Goal: Transaction & Acquisition: Purchase product/service

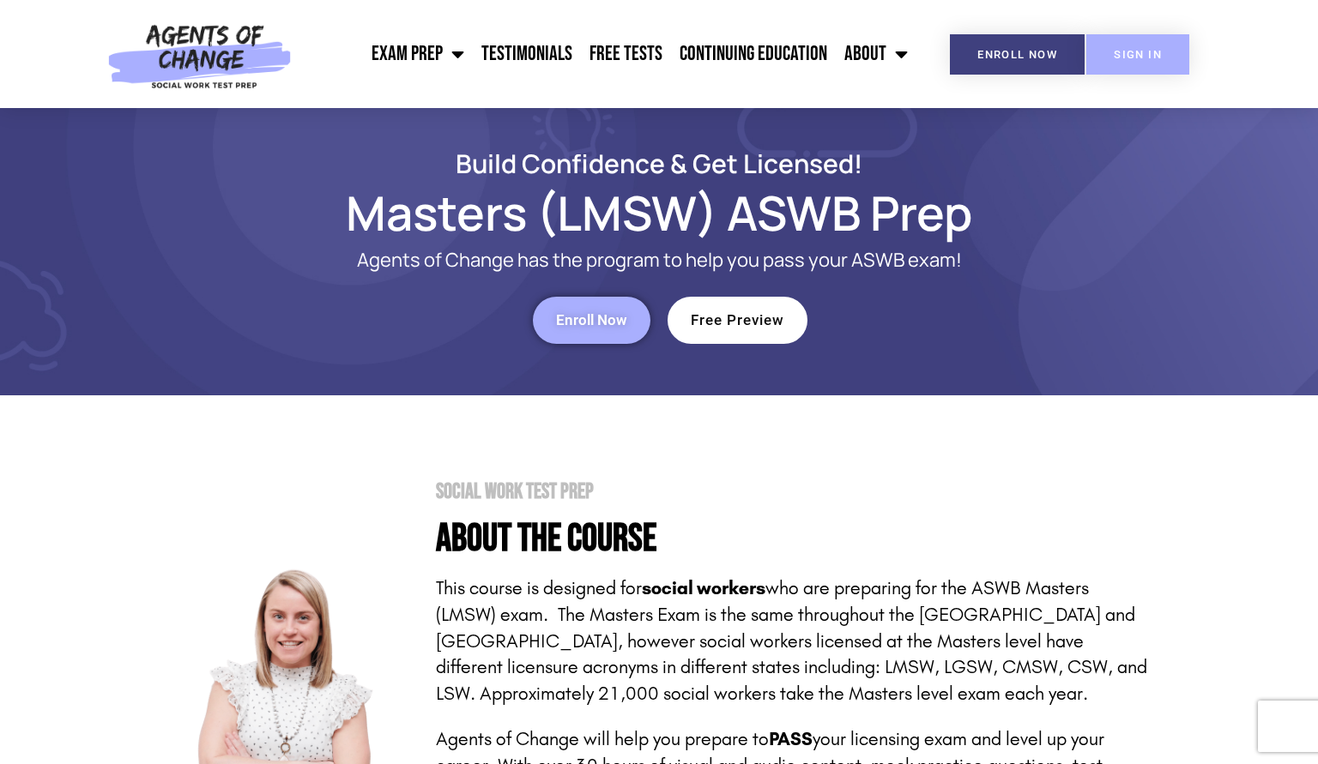
click at [1145, 40] on link "SIGN IN" at bounding box center [1137, 54] width 103 height 40
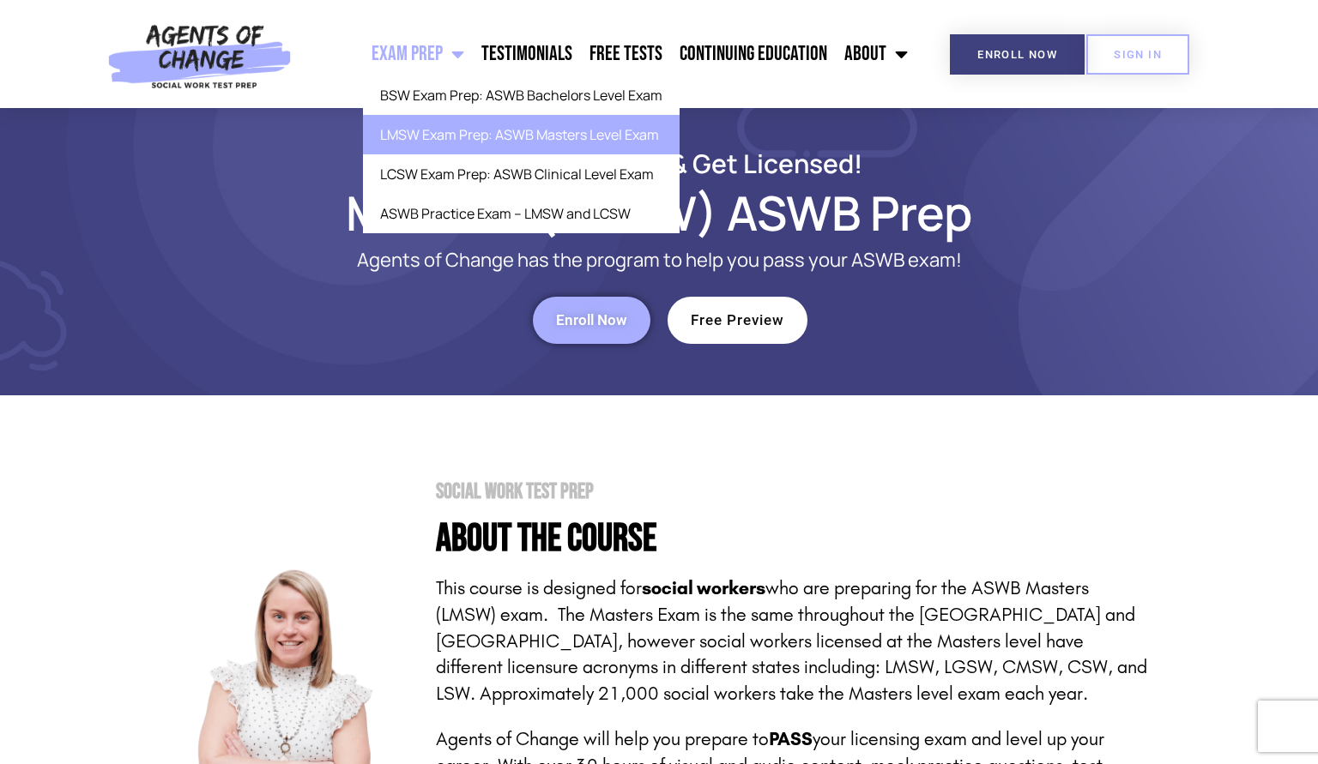
click at [473, 66] on link "Exam Prep" at bounding box center [418, 54] width 110 height 43
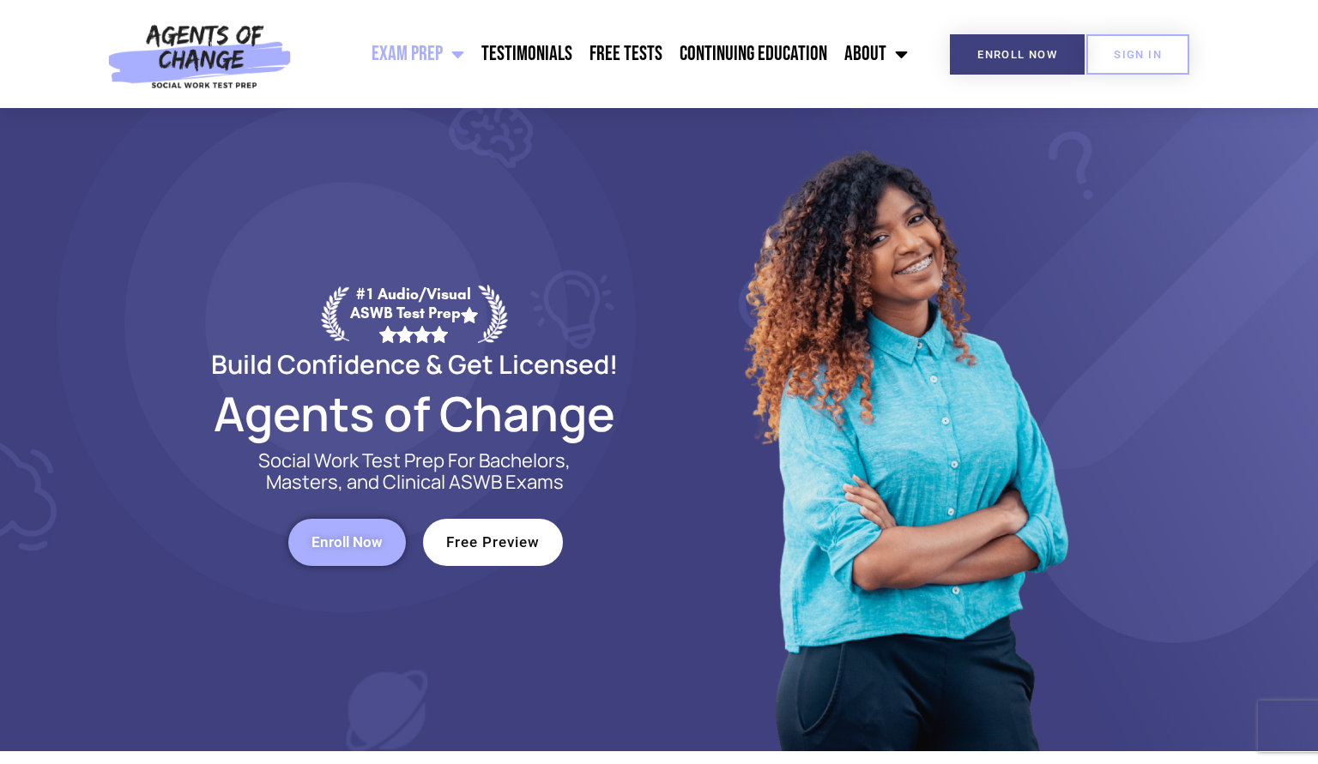
click at [473, 66] on link "Exam Prep" at bounding box center [418, 54] width 110 height 43
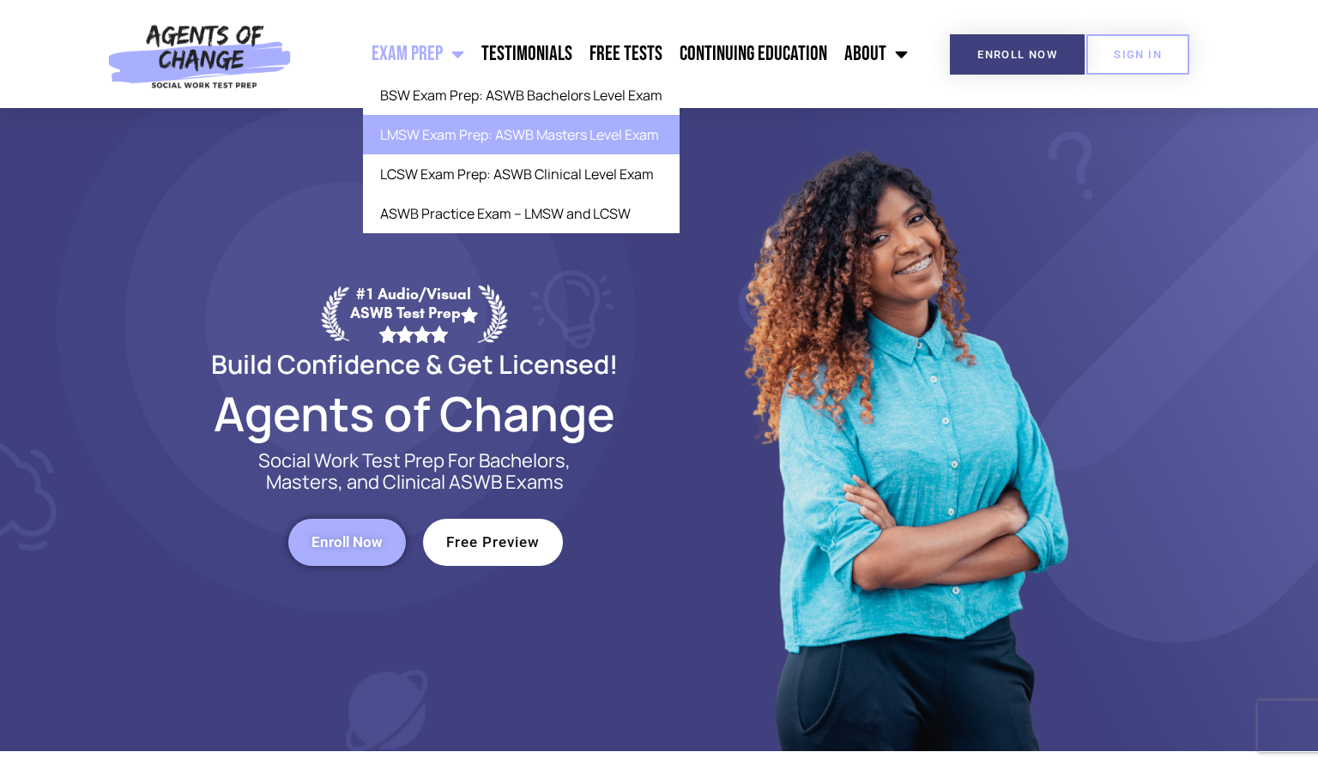
click at [480, 152] on link "LMSW Exam Prep: ASWB Masters Level Exam" at bounding box center [521, 134] width 317 height 39
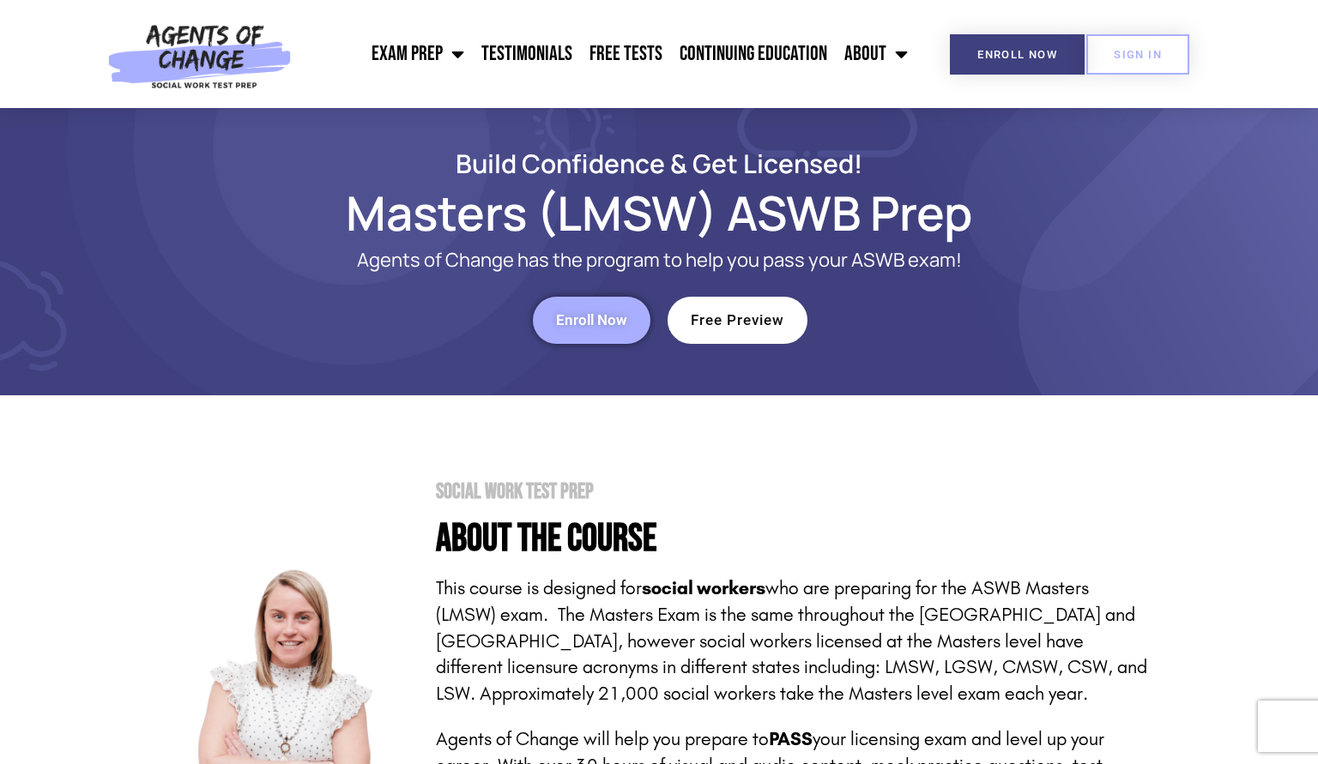
click at [1306, 469] on section "Social Work Test Prep About the Course This course is designed for social worke…" at bounding box center [659, 715] width 1318 height 640
click at [1299, 441] on section "Social Work Test Prep About the Course This course is designed for social worke…" at bounding box center [659, 715] width 1318 height 640
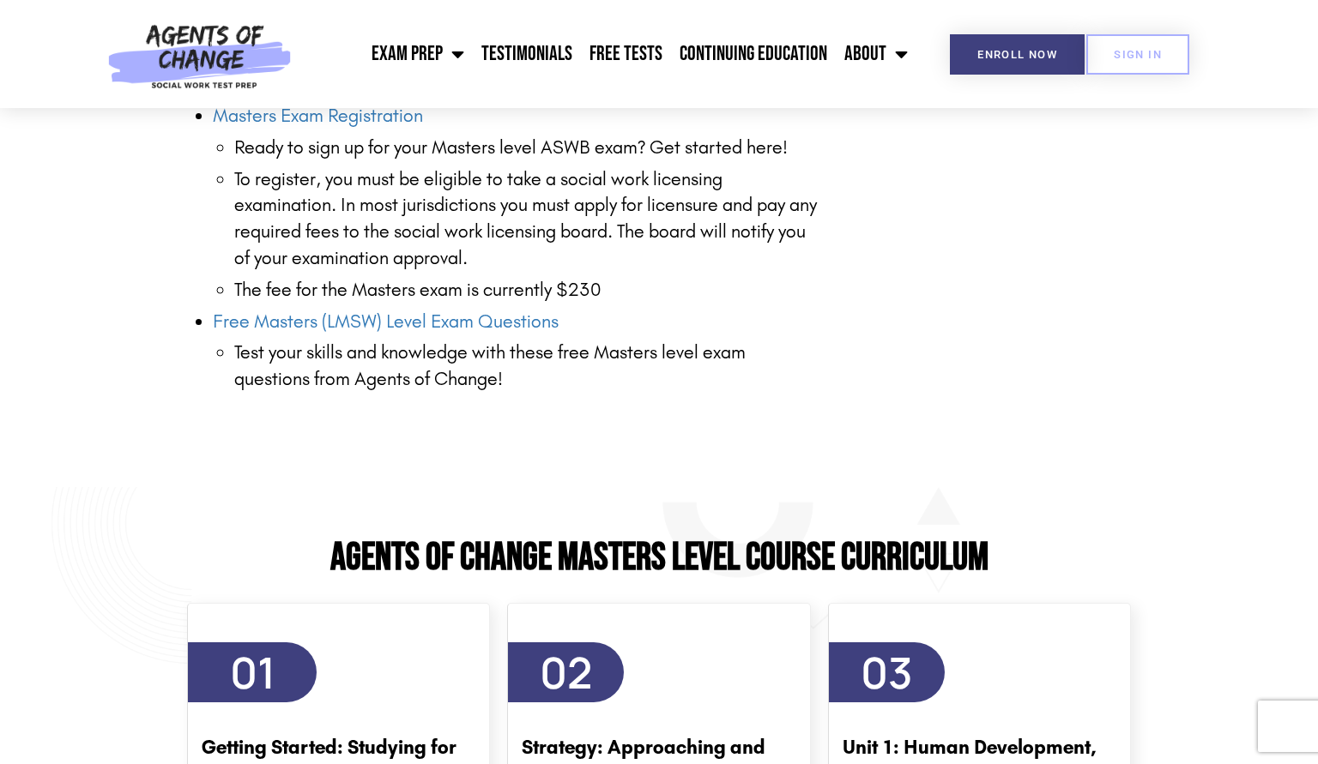
scroll to position [3134, 0]
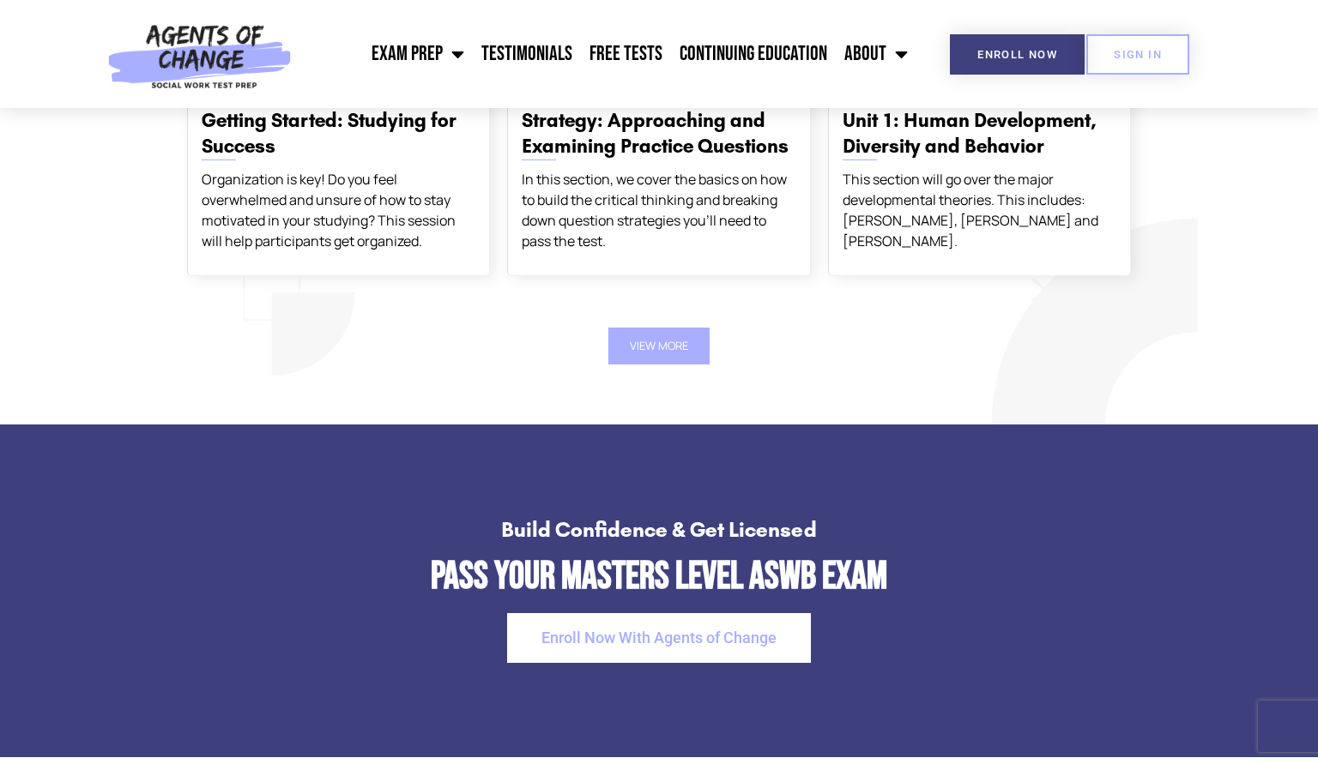
drag, startPoint x: 1299, startPoint y: 441, endPoint x: 1317, endPoint y: 447, distance: 19.0
click at [1317, 447] on html "Exam Prep BSW Exam Prep: ASWB Bachelors Level Exam LMSW Exam Prep: ASWB Masters…" at bounding box center [659, 496] width 1318 height 7261
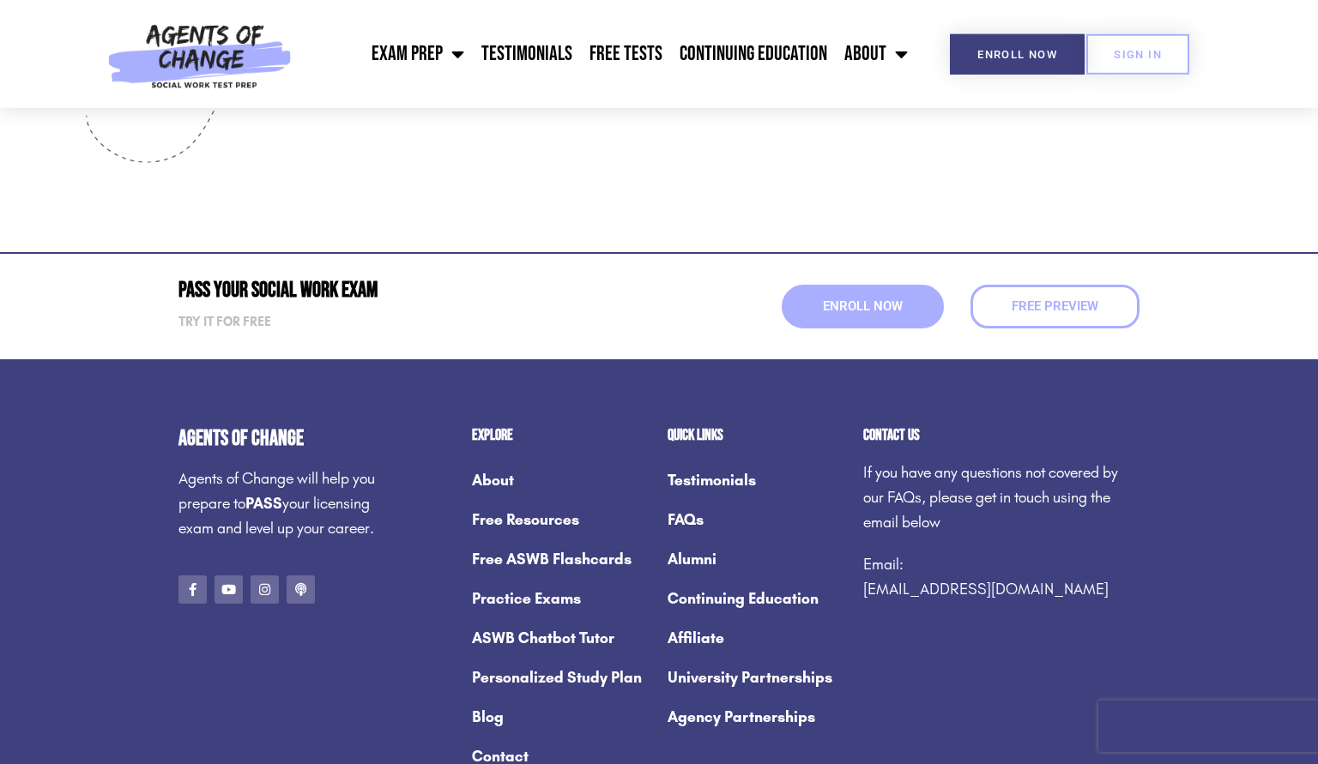
scroll to position [6374, 0]
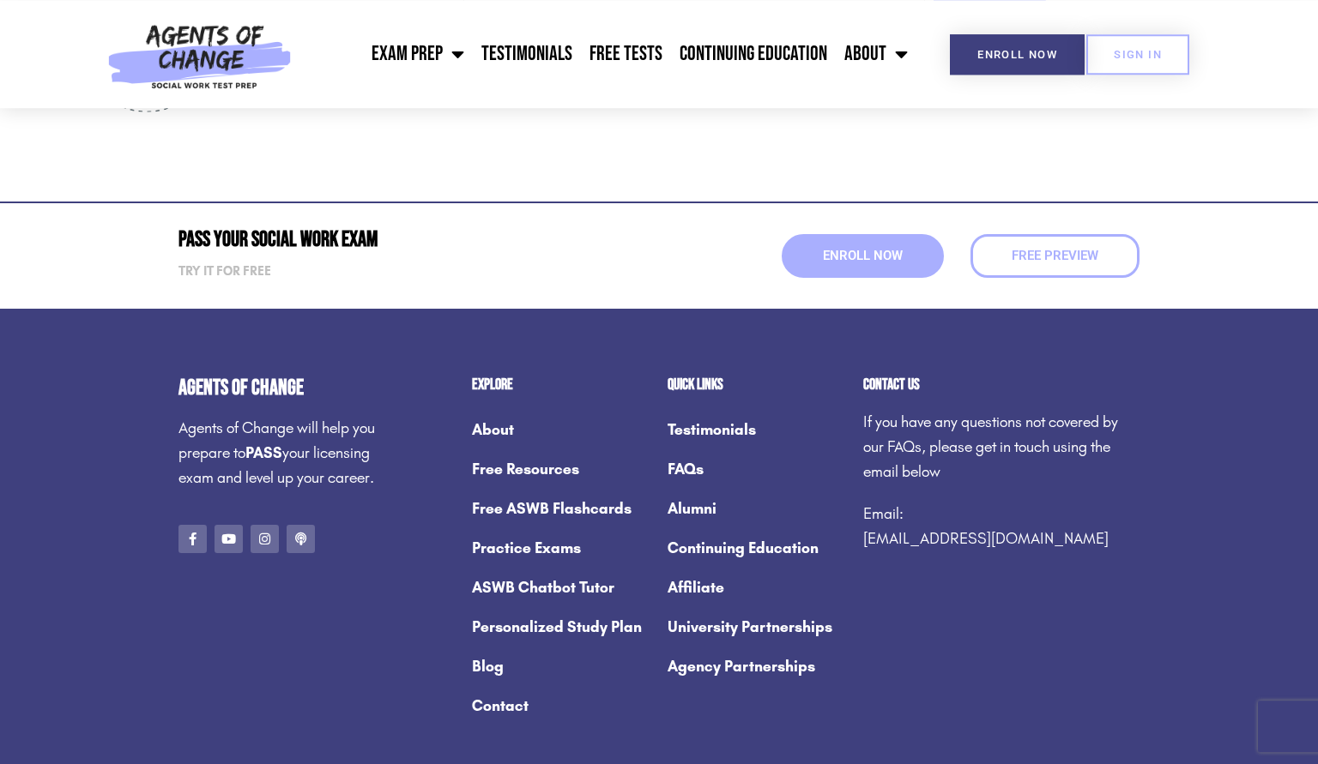
click at [526, 552] on link "Practice Exams" at bounding box center [561, 547] width 178 height 39
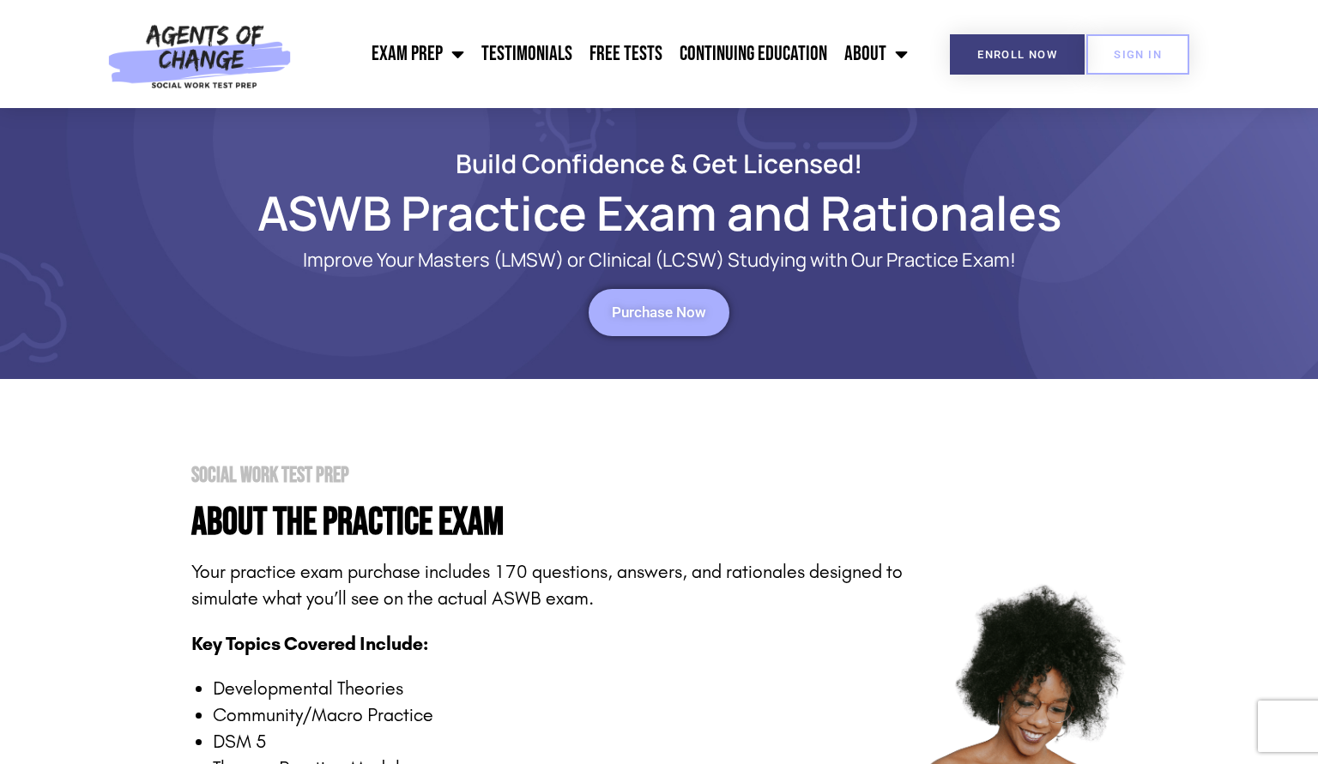
click at [626, 333] on link "Purchase Now" at bounding box center [658, 312] width 141 height 47
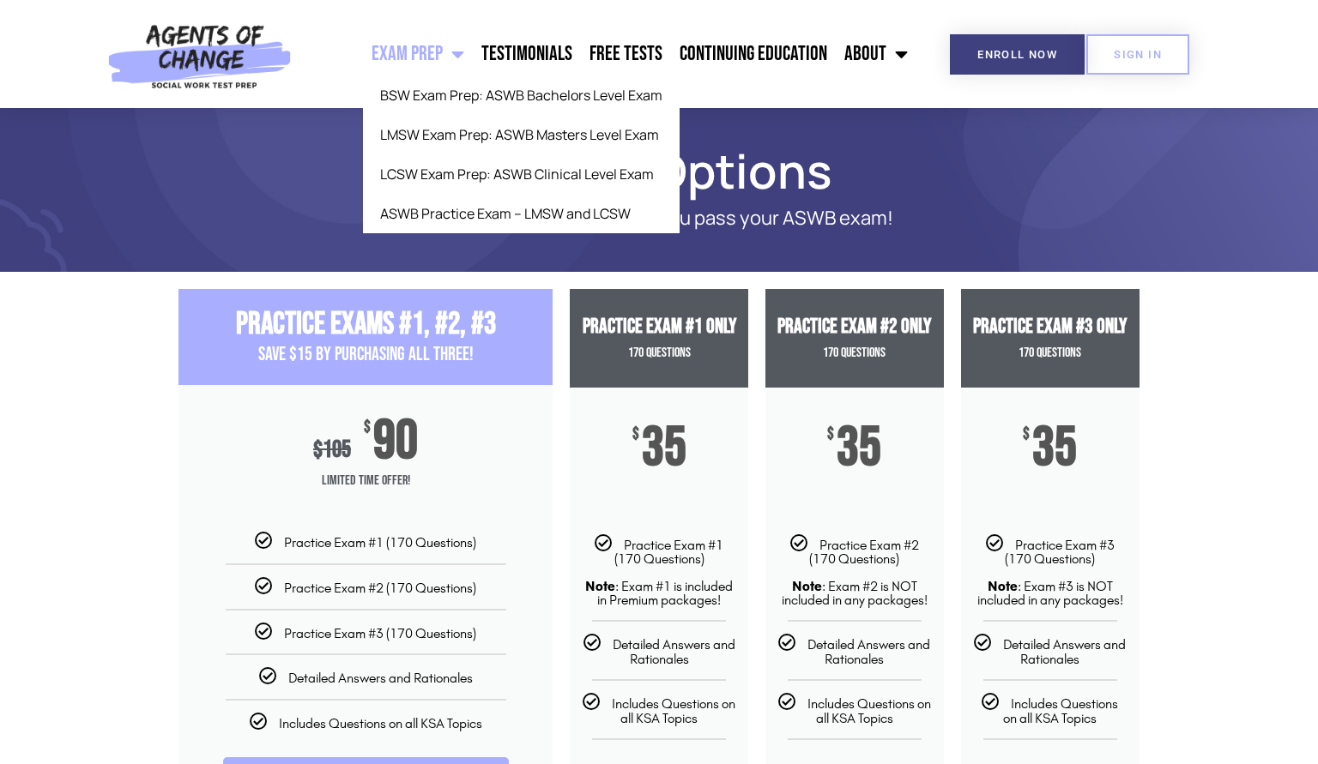
click at [461, 45] on span "Menu" at bounding box center [453, 54] width 21 height 38
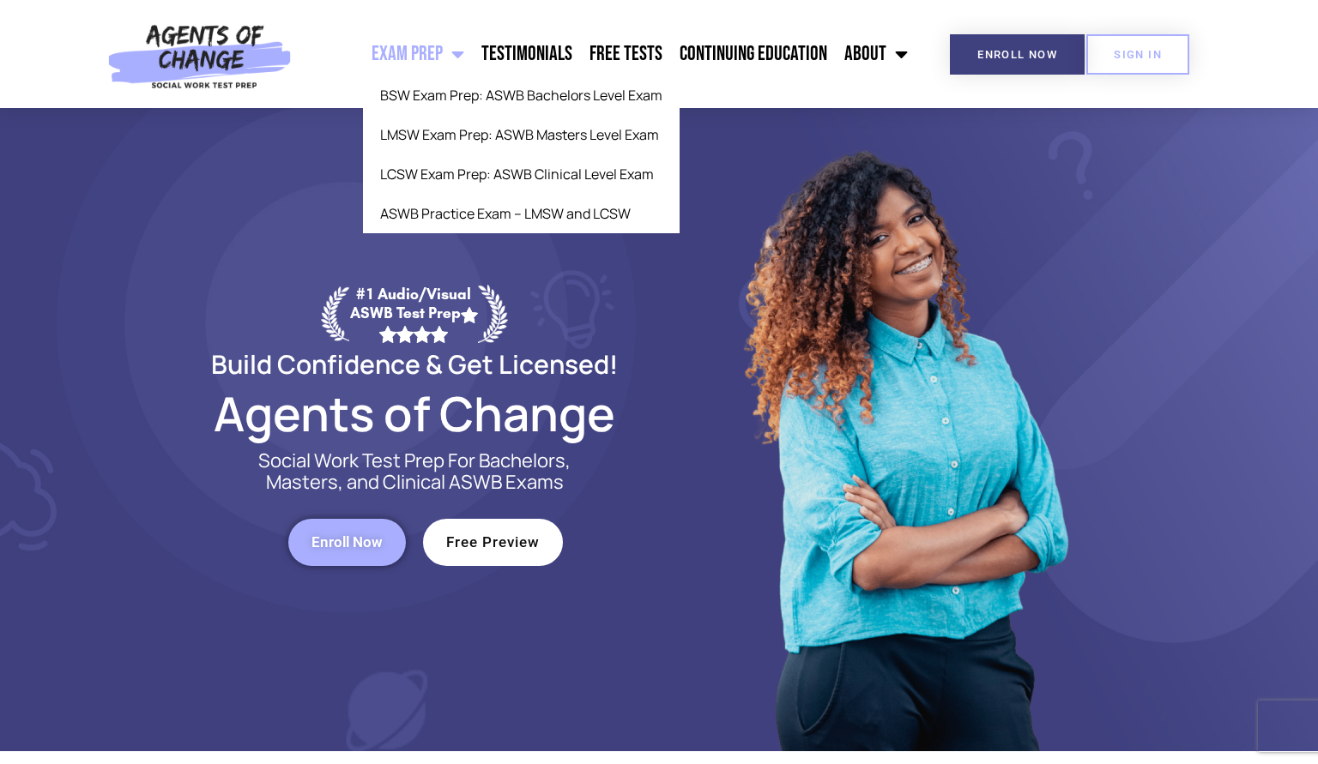
click at [464, 47] on span "Menu" at bounding box center [453, 54] width 21 height 38
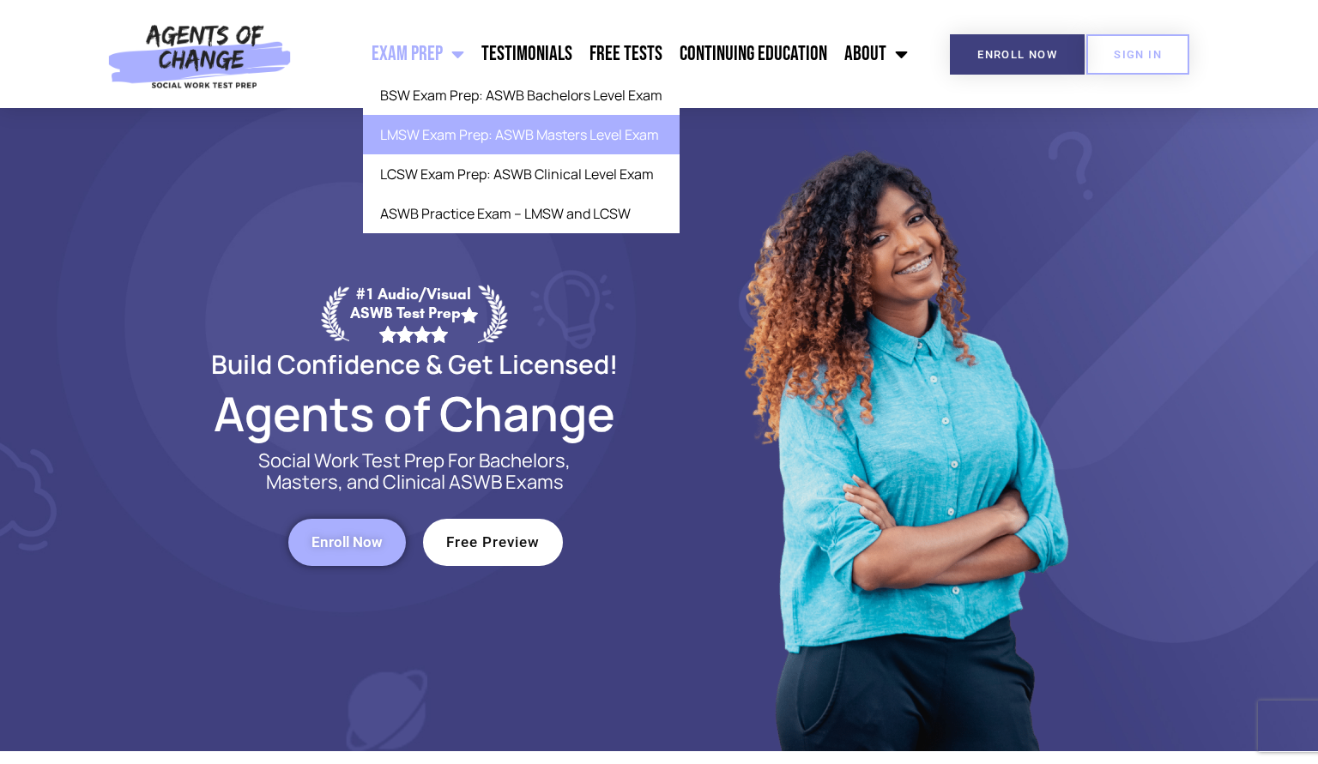
click at [480, 122] on link "LMSW Exam Prep: ASWB Masters Level Exam" at bounding box center [521, 134] width 317 height 39
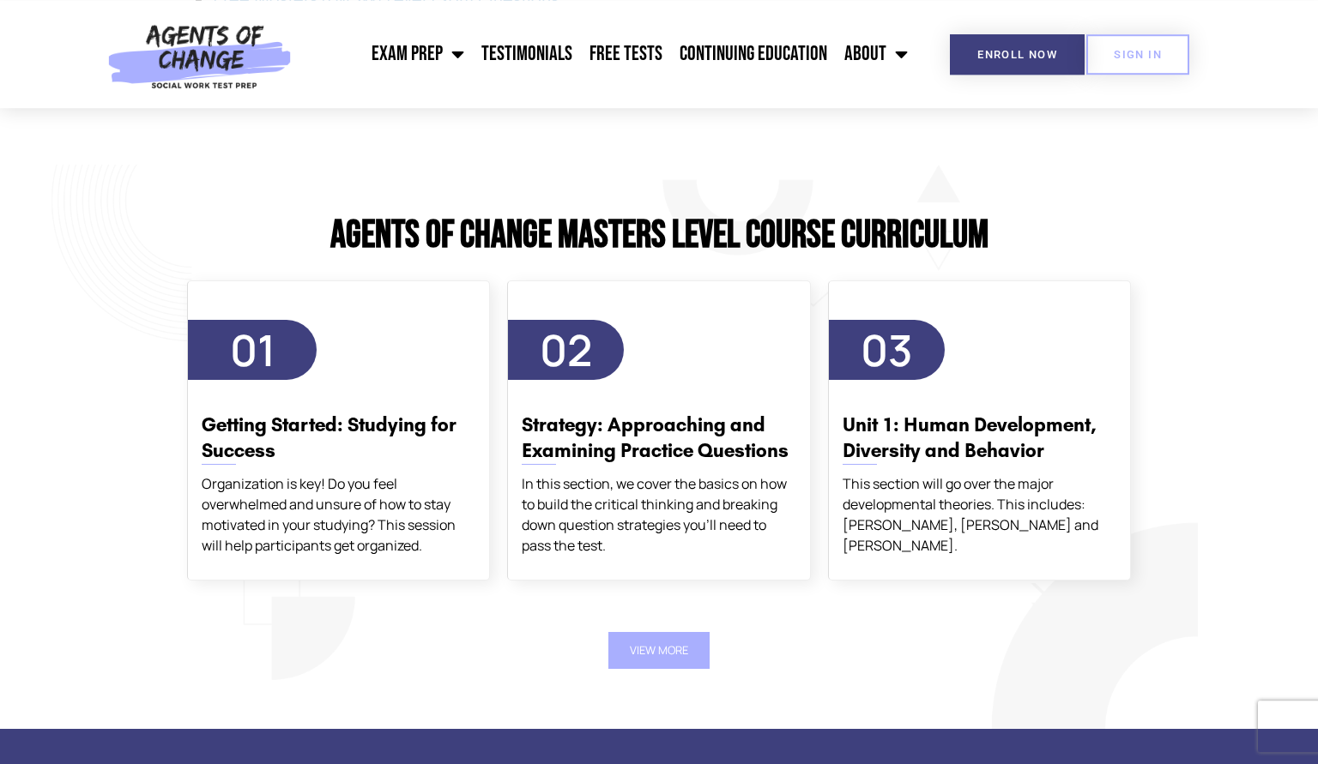
scroll to position [2906, 0]
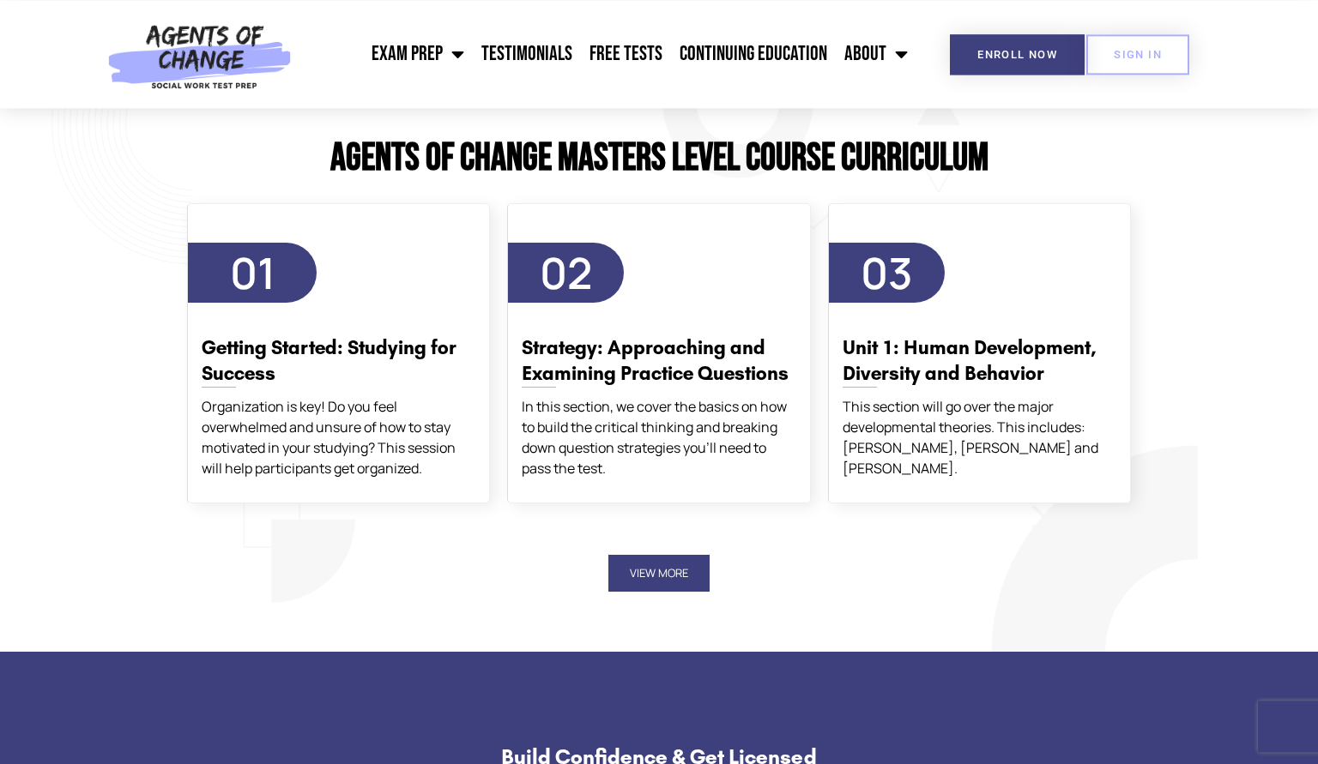
click at [691, 582] on button "View More" at bounding box center [658, 573] width 101 height 37
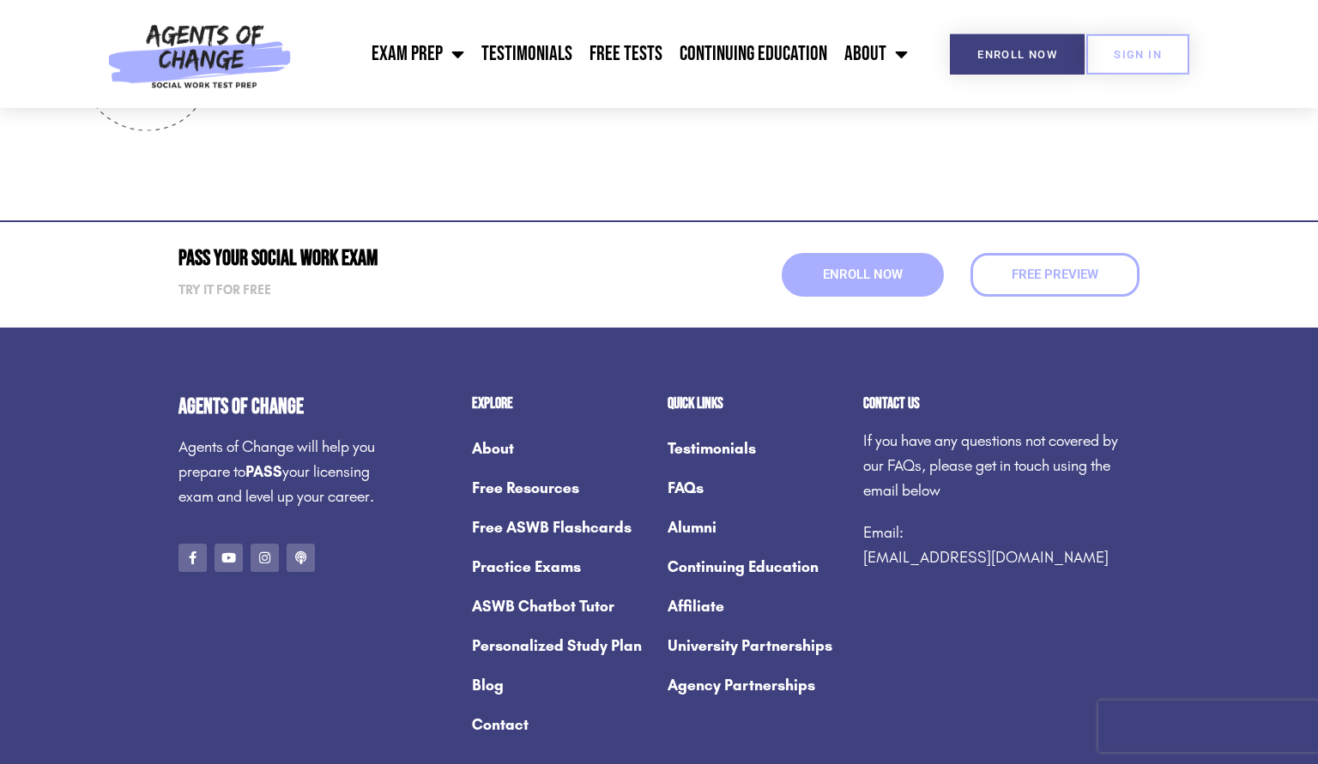
scroll to position [7046, 0]
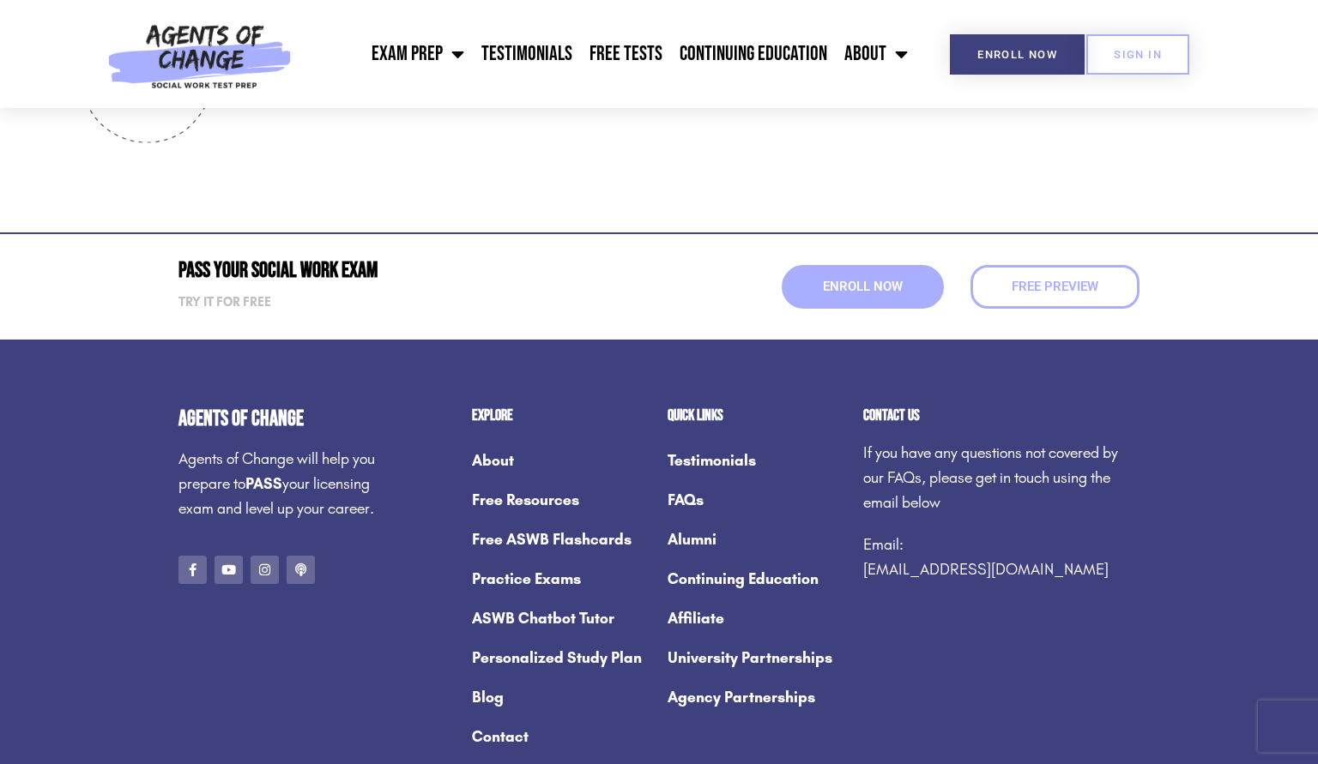
click at [526, 583] on link "Practice Exams" at bounding box center [561, 578] width 178 height 39
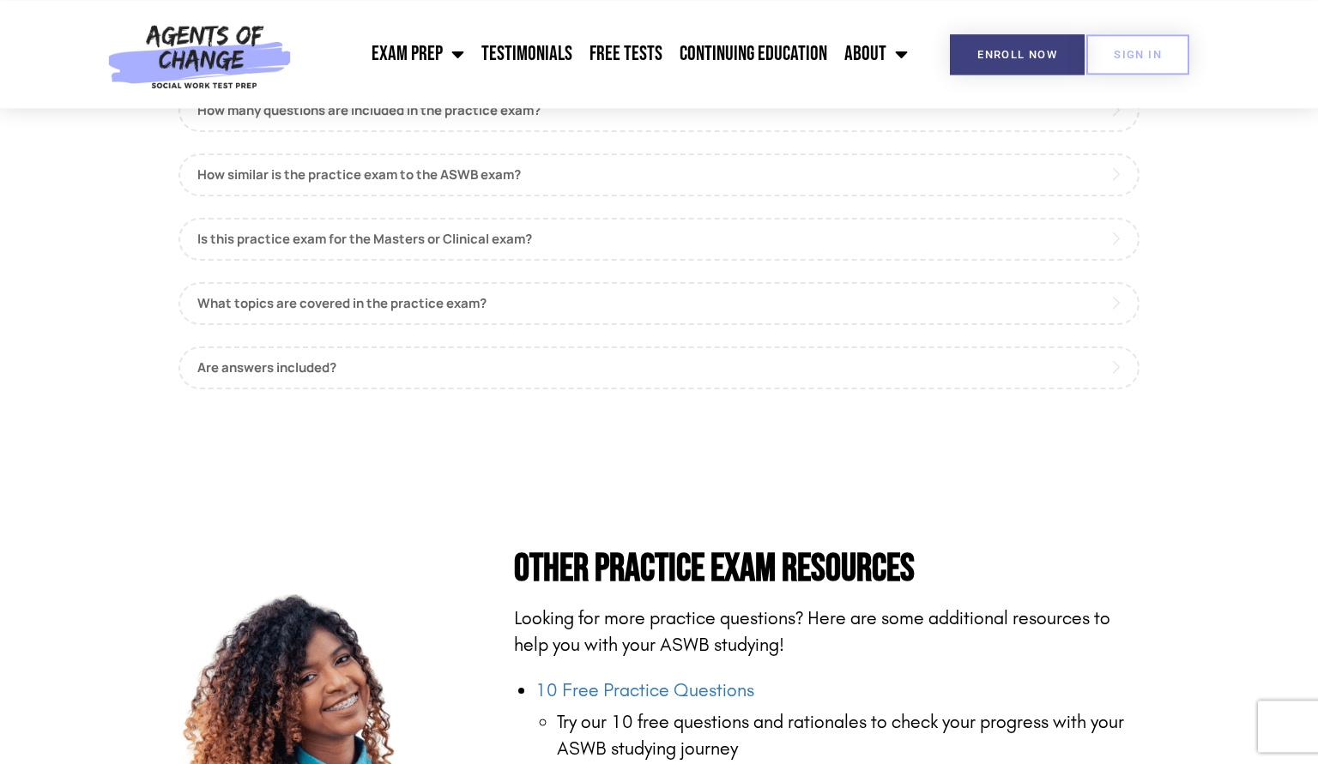
scroll to position [1146, 0]
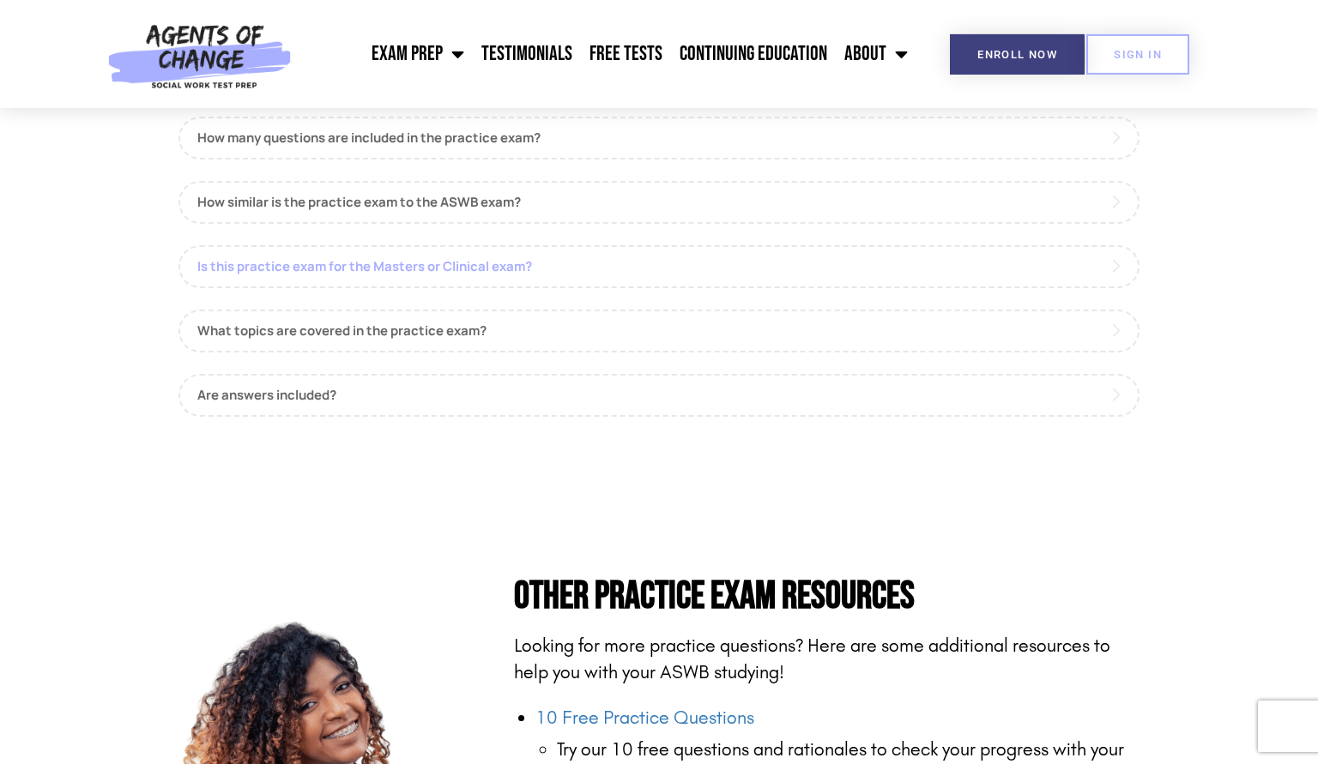
click at [891, 245] on link "Is this practice exam for the Masters or Clinical exam?" at bounding box center [658, 266] width 961 height 43
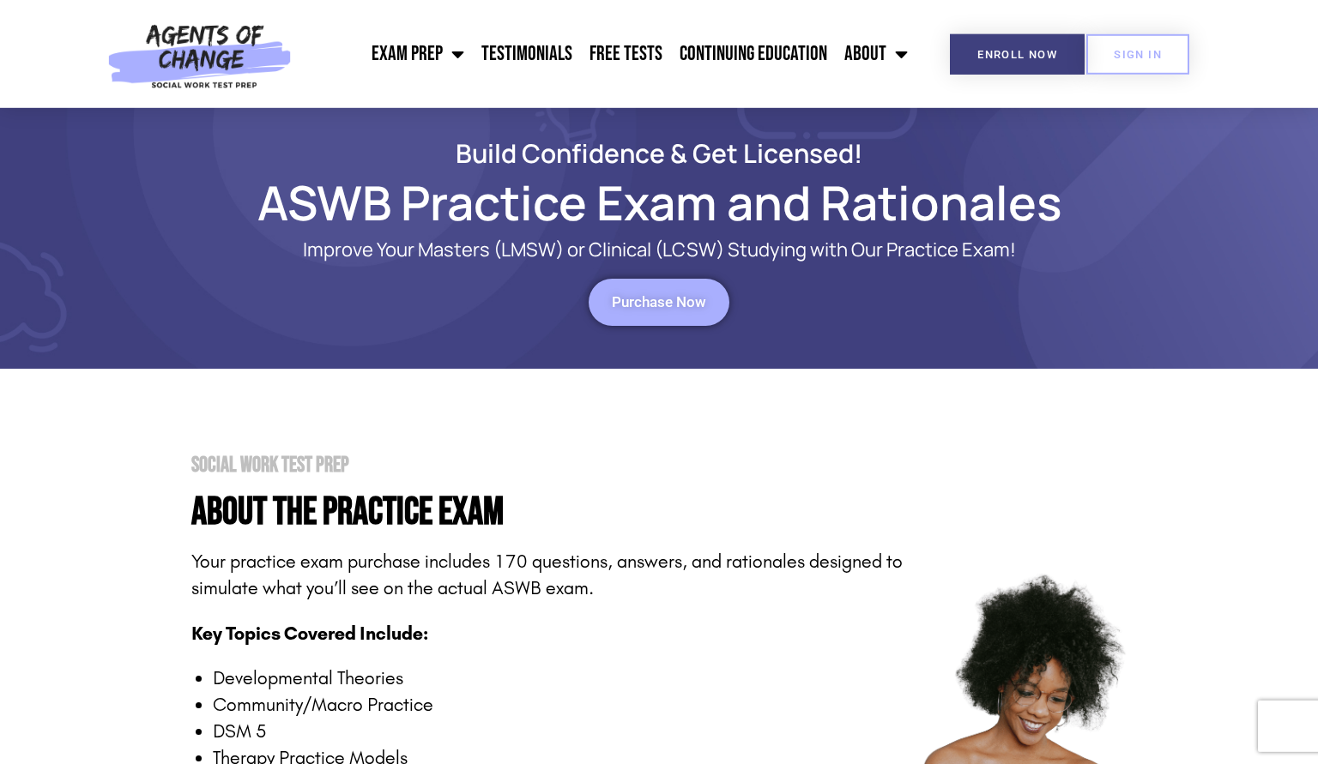
scroll to position [0, 0]
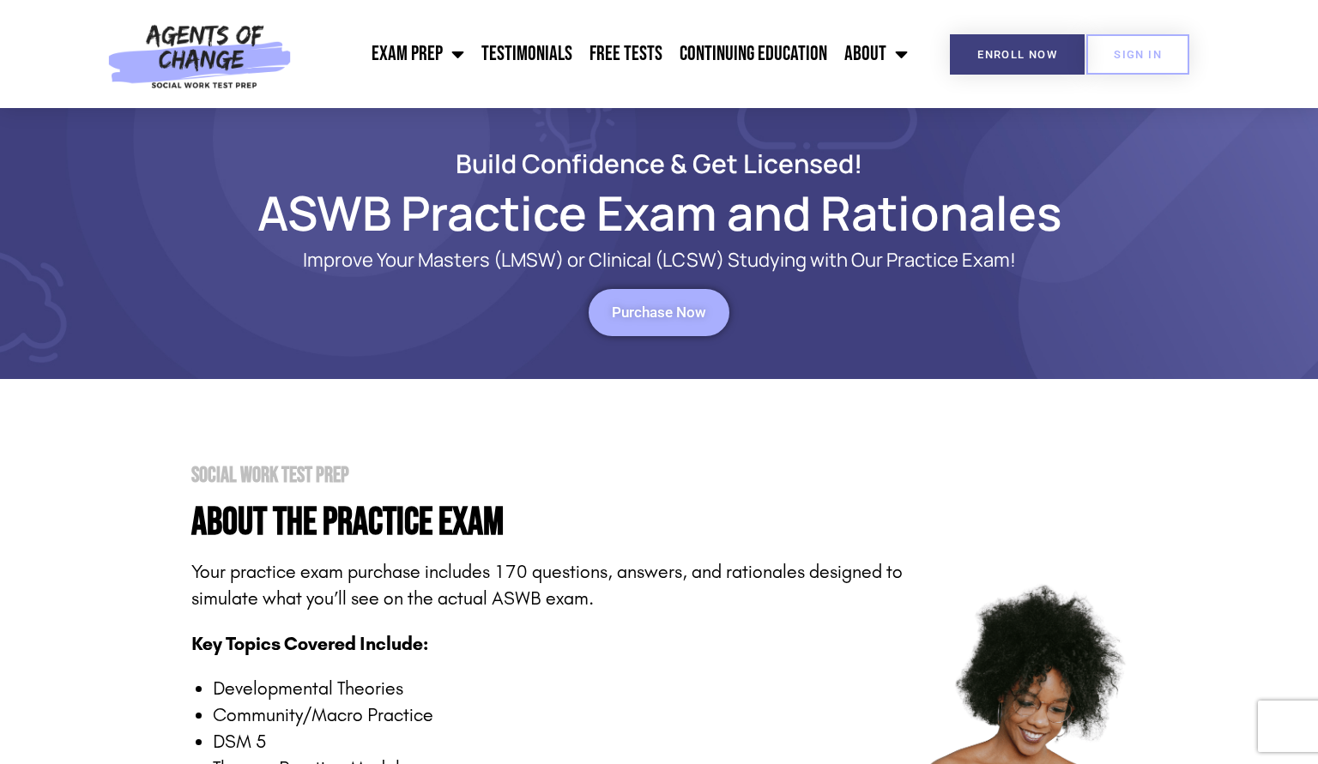
click at [656, 320] on span "Purchase Now" at bounding box center [659, 312] width 94 height 15
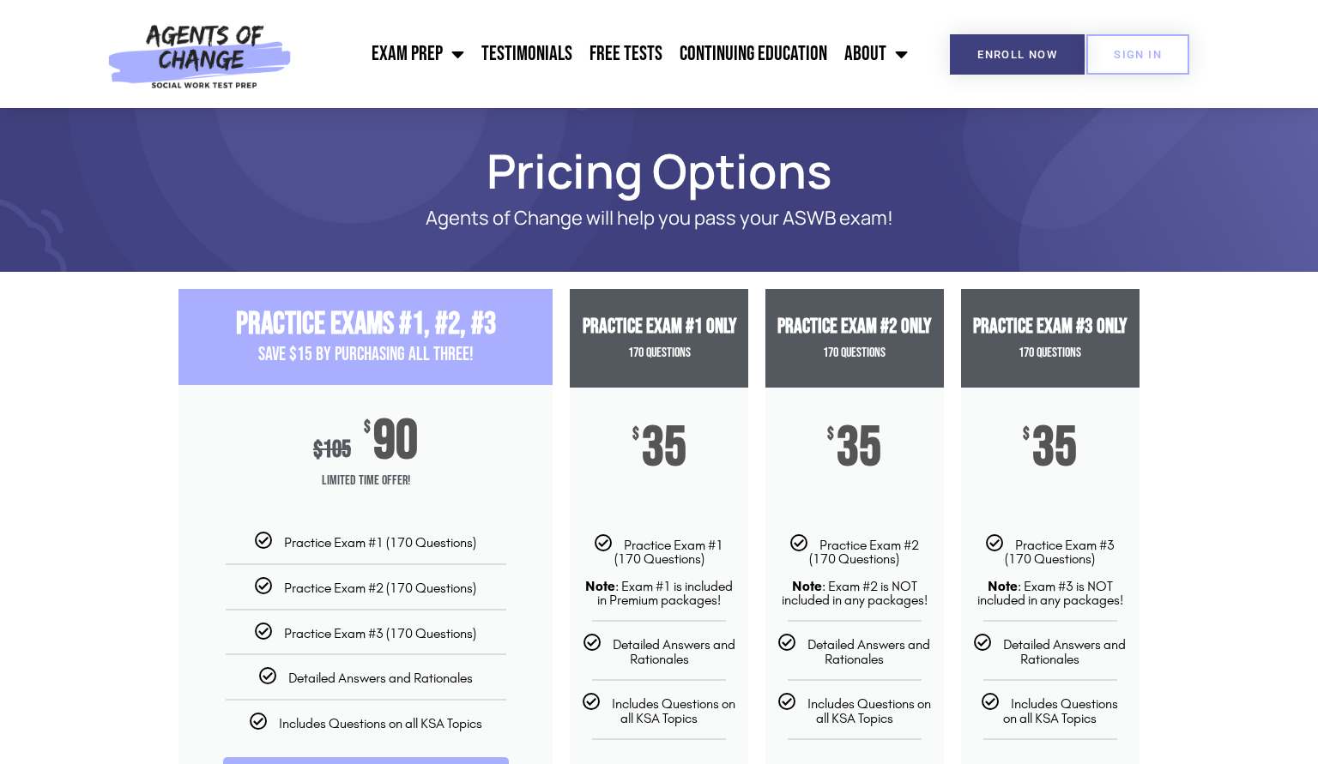
scroll to position [626, 0]
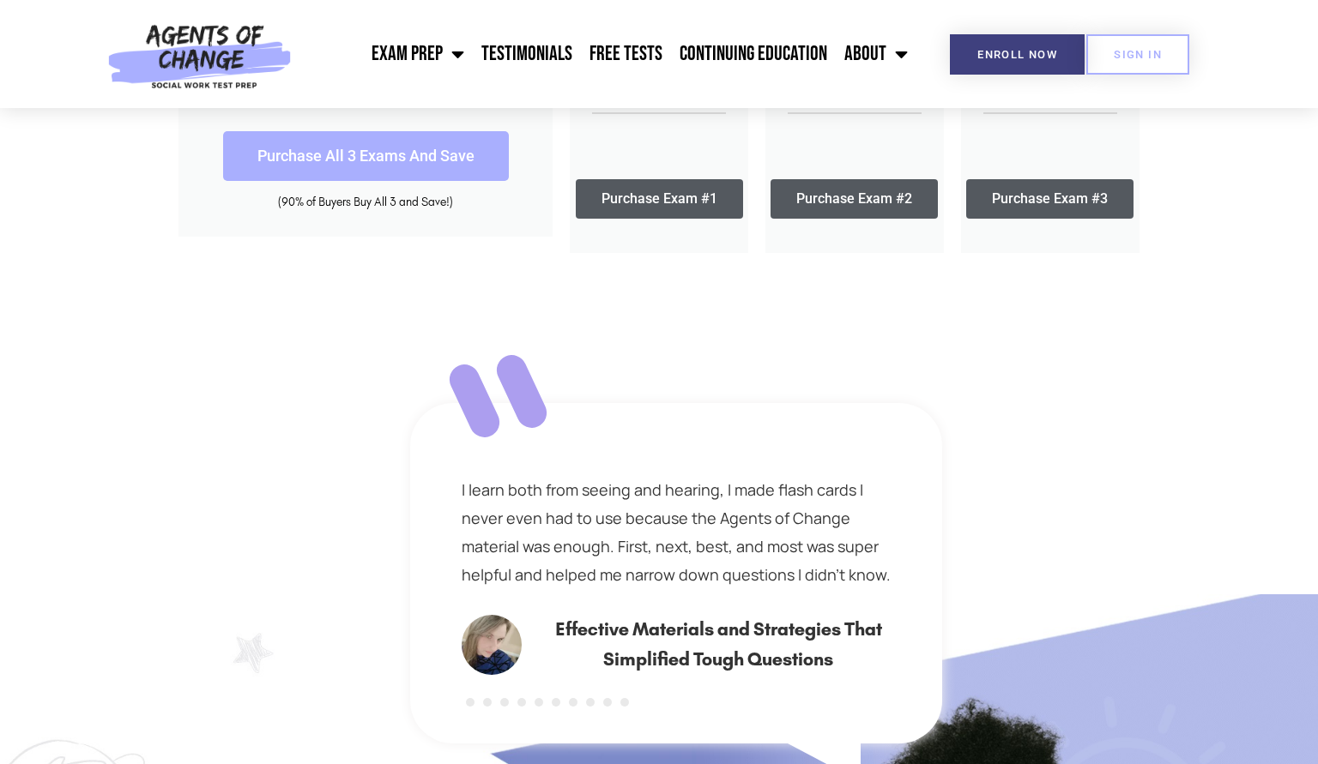
click at [1093, 199] on link "Purchase Exam #3" at bounding box center [1049, 198] width 167 height 39
